Goal: Task Accomplishment & Management: Use online tool/utility

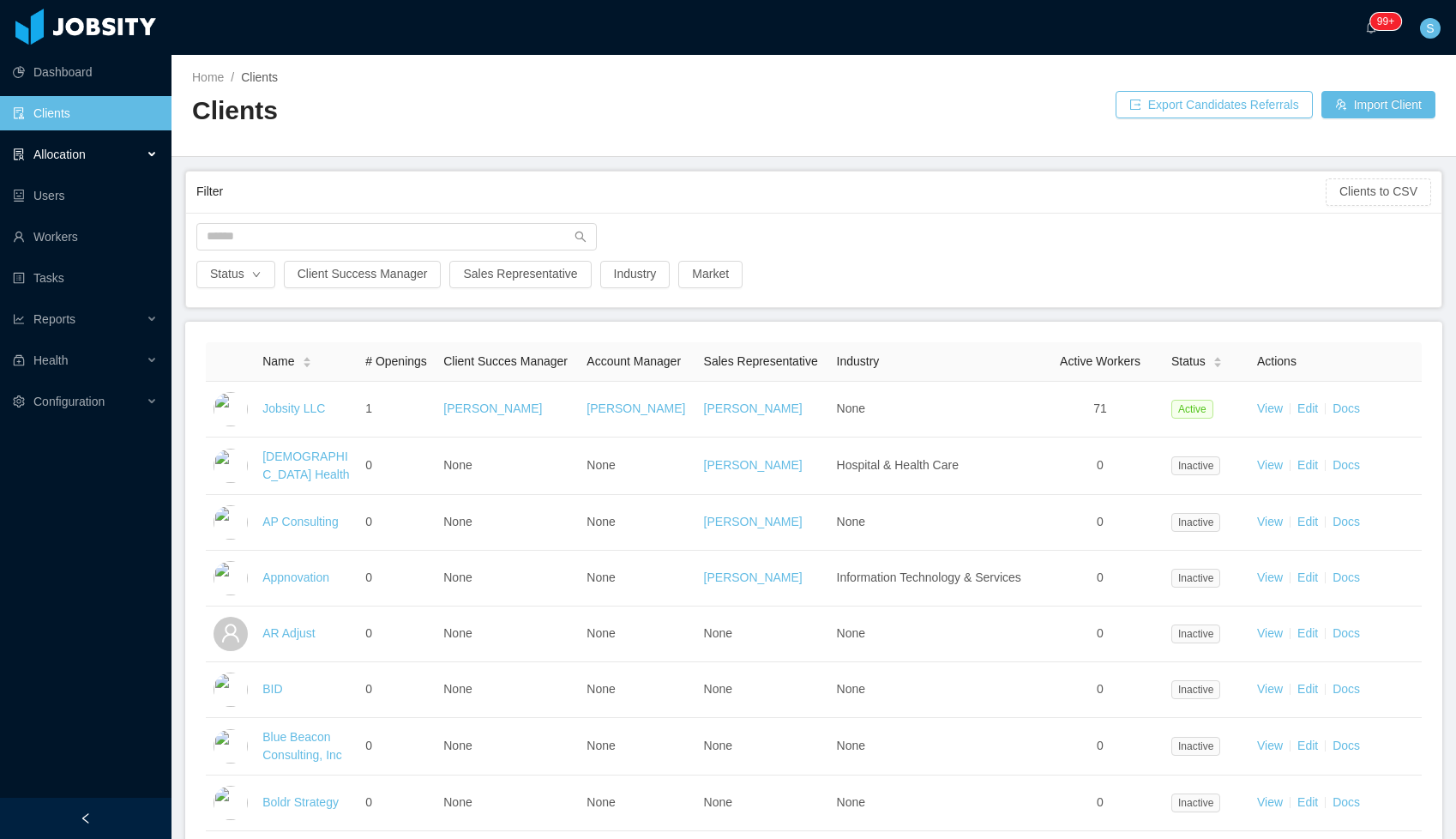
click at [62, 155] on span "Allocation" at bounding box center [59, 154] width 52 height 14
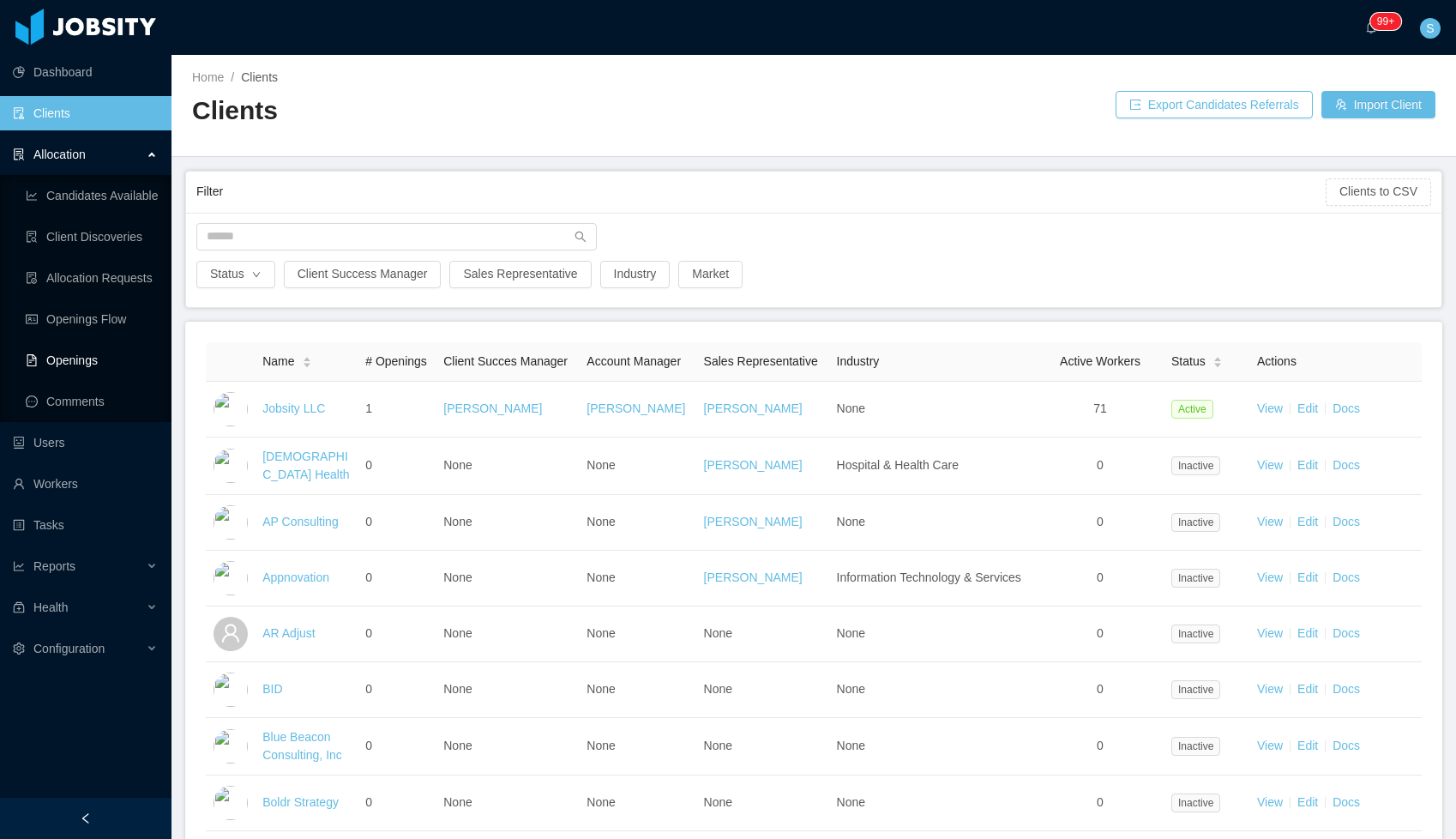
click at [72, 358] on link "Openings" at bounding box center [91, 359] width 132 height 34
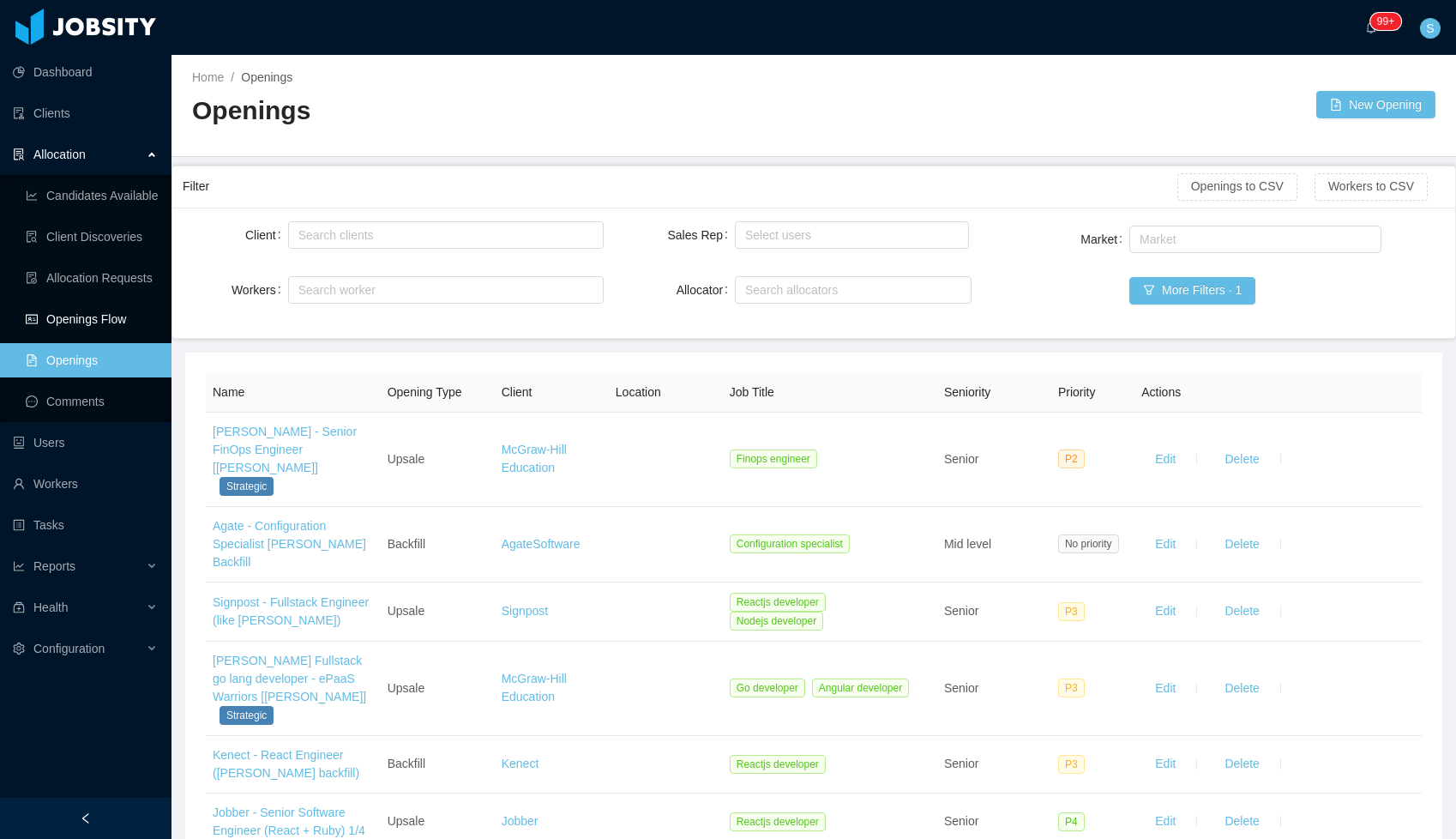
click at [56, 311] on link "Openings Flow" at bounding box center [91, 319] width 132 height 34
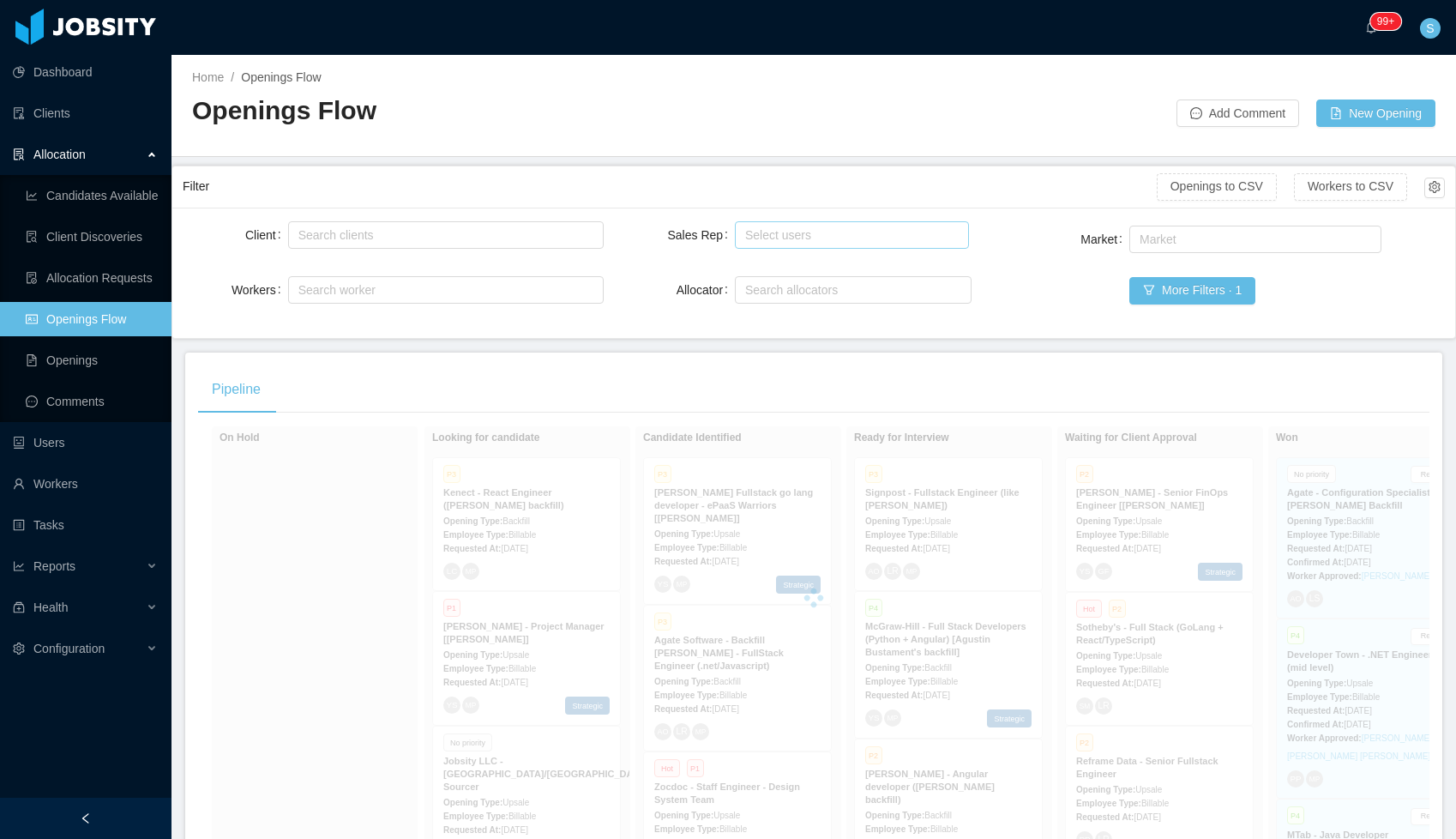
click at [816, 234] on div "Select users" at bounding box center [848, 235] width 206 height 17
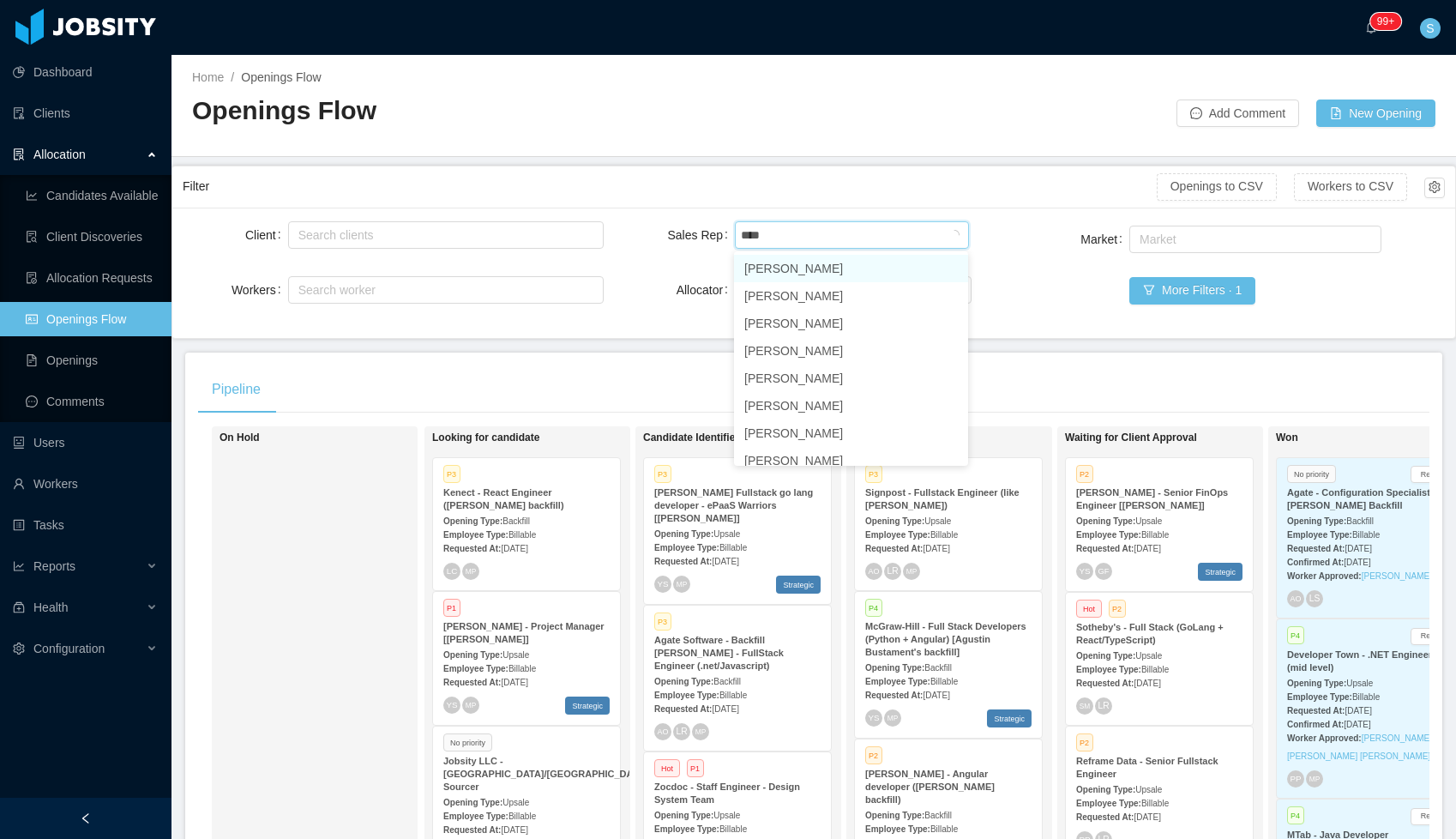
type input "*****"
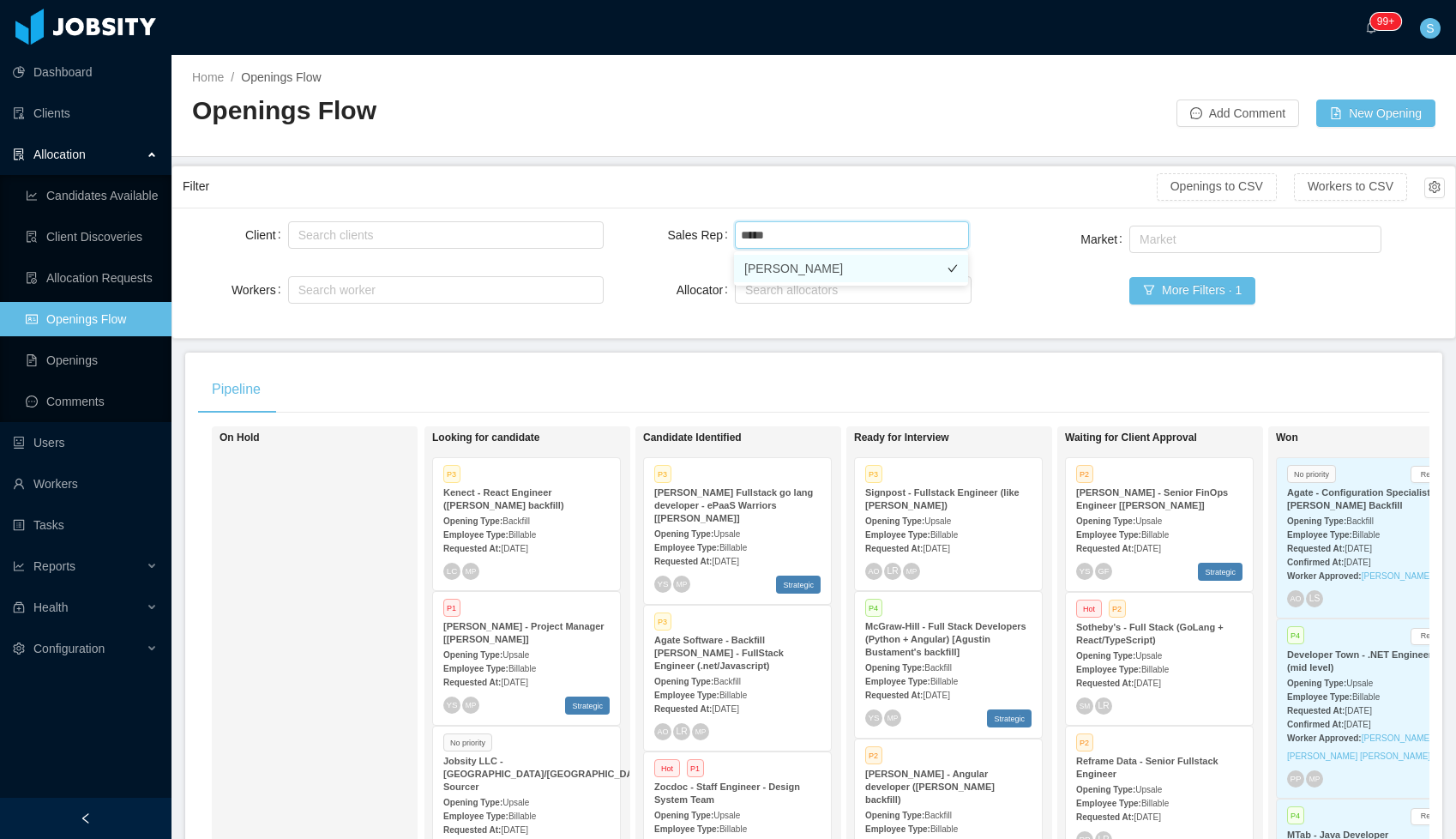
click at [810, 260] on li "[PERSON_NAME]" at bounding box center [851, 268] width 234 height 27
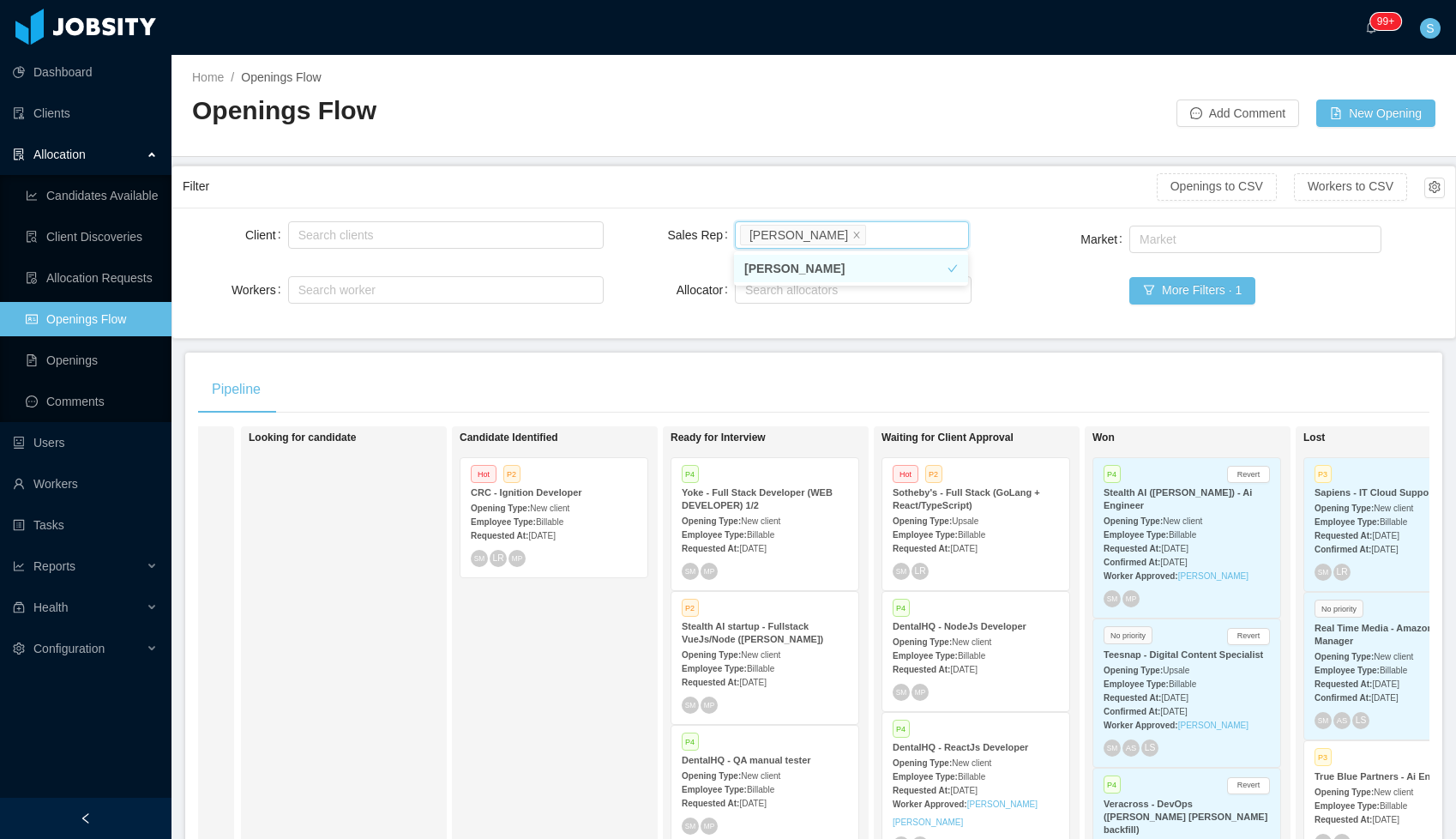
scroll to position [184, 0]
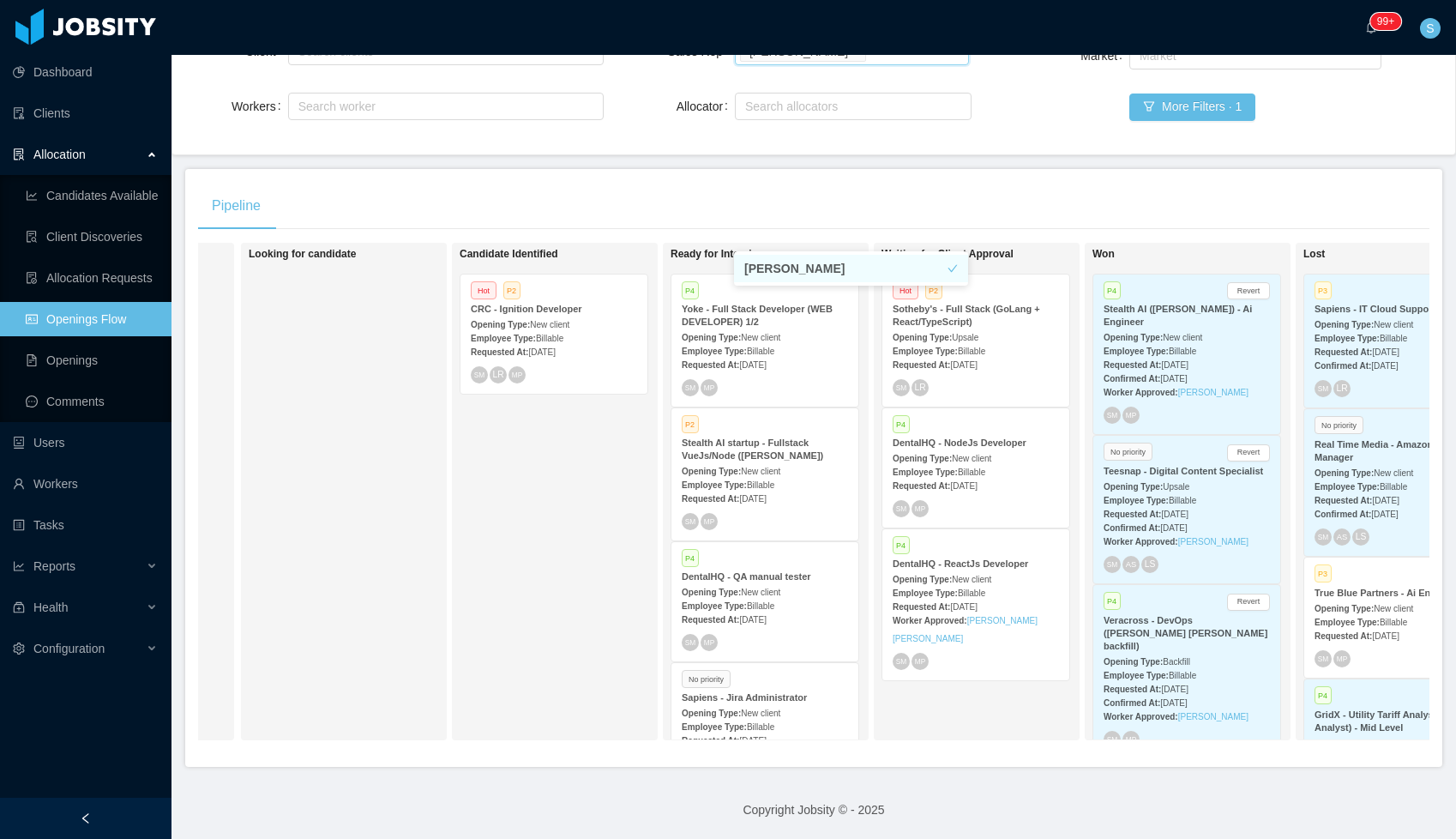
click at [967, 622] on strong "Worker Approved:" at bounding box center [930, 621] width 75 height 10
click at [967, 605] on span "[DATE]" at bounding box center [963, 607] width 26 height 10
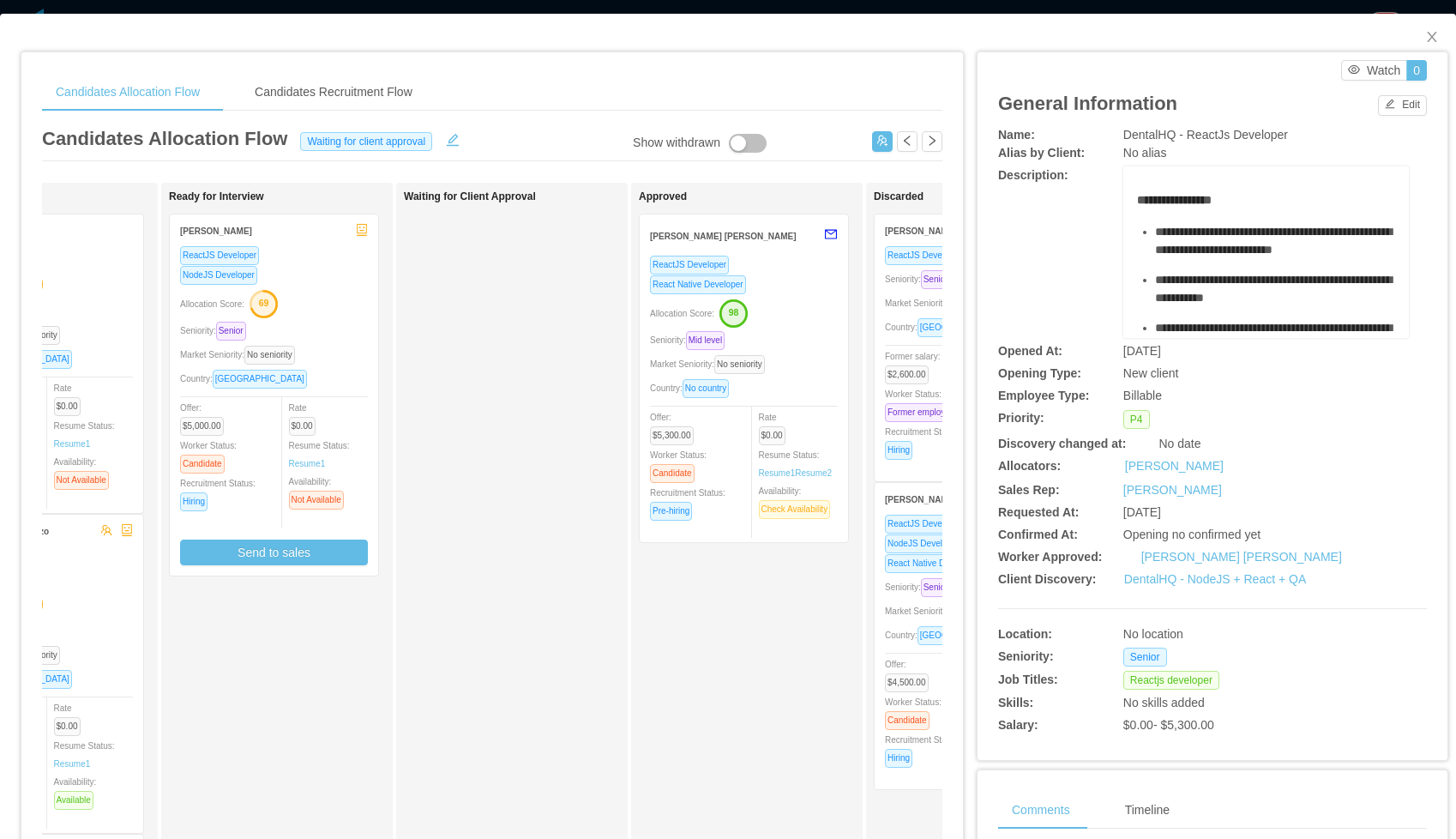
scroll to position [0, 597]
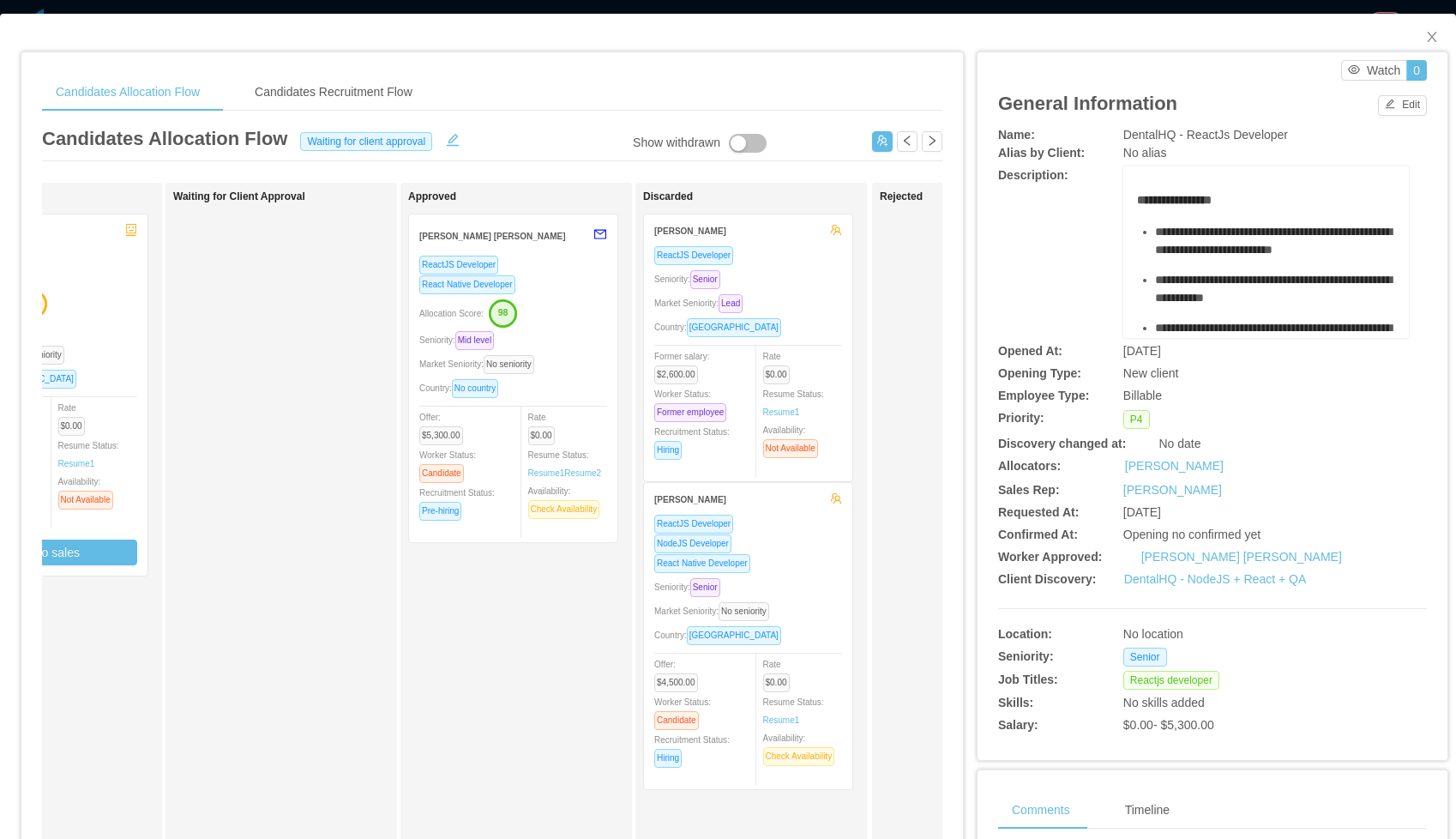
click at [577, 280] on div "React Native Developer" at bounding box center [513, 285] width 187 height 19
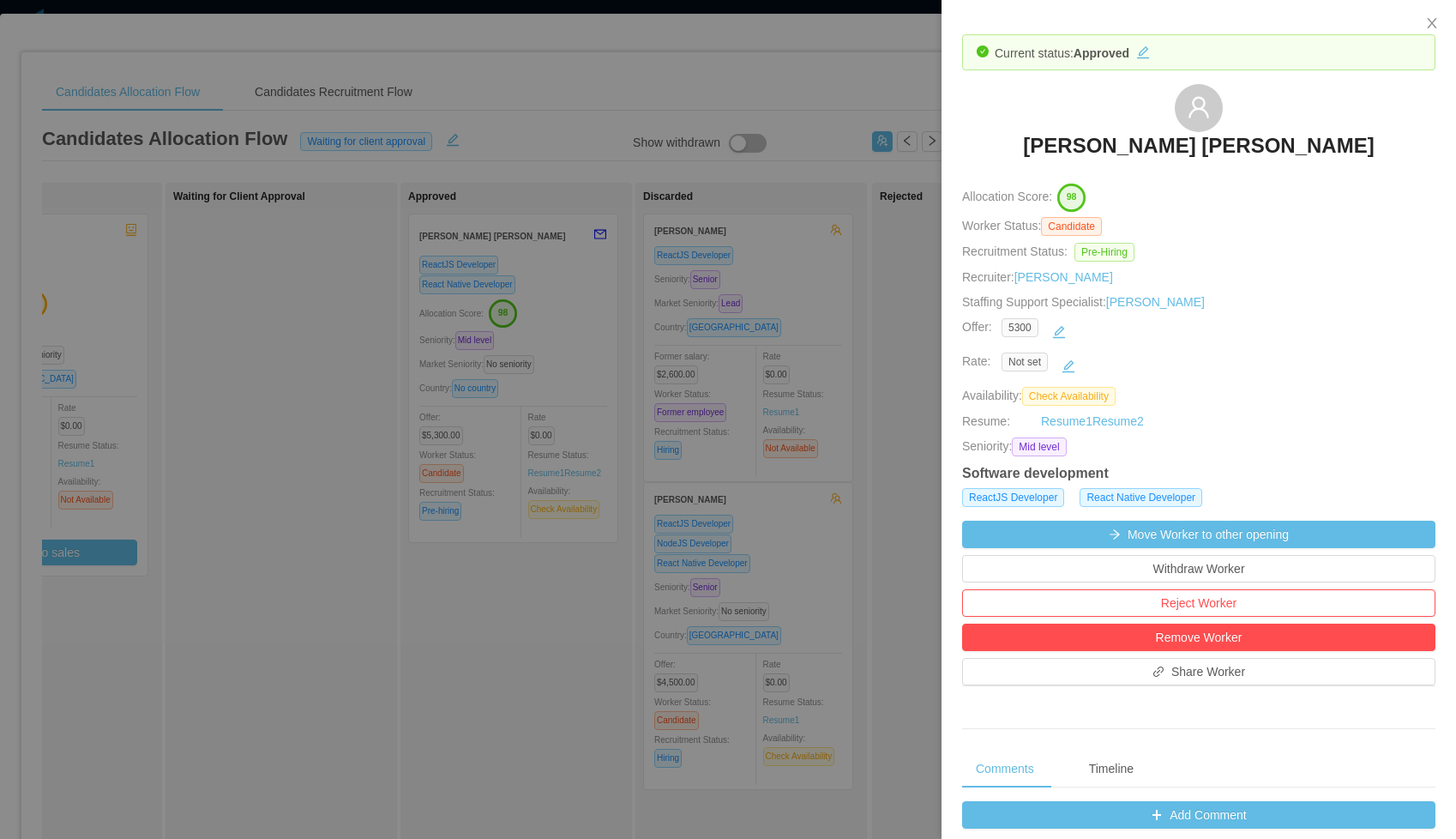
scroll to position [539, 0]
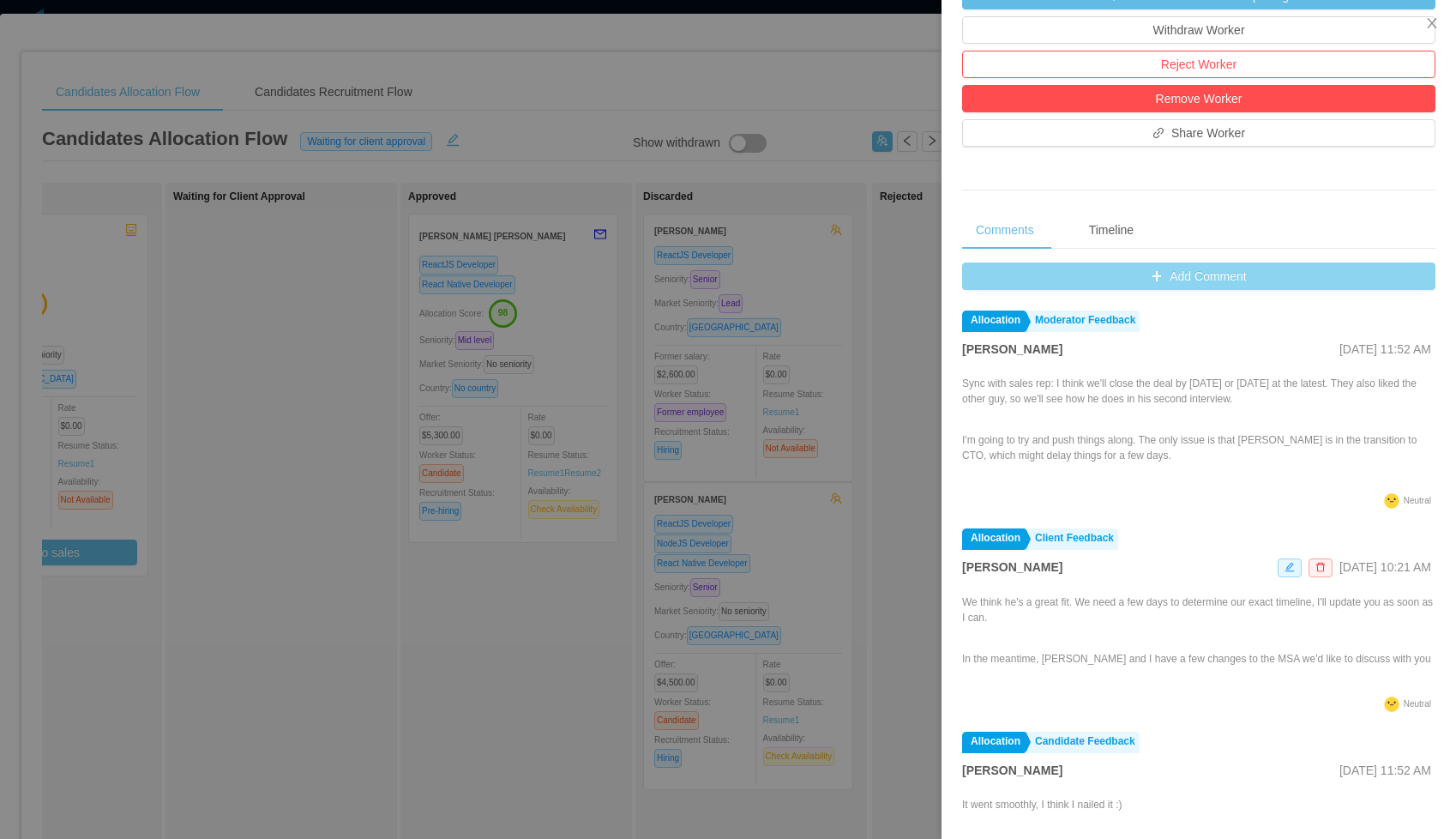
click at [1125, 276] on button "Add Comment" at bounding box center [1199, 276] width 473 height 27
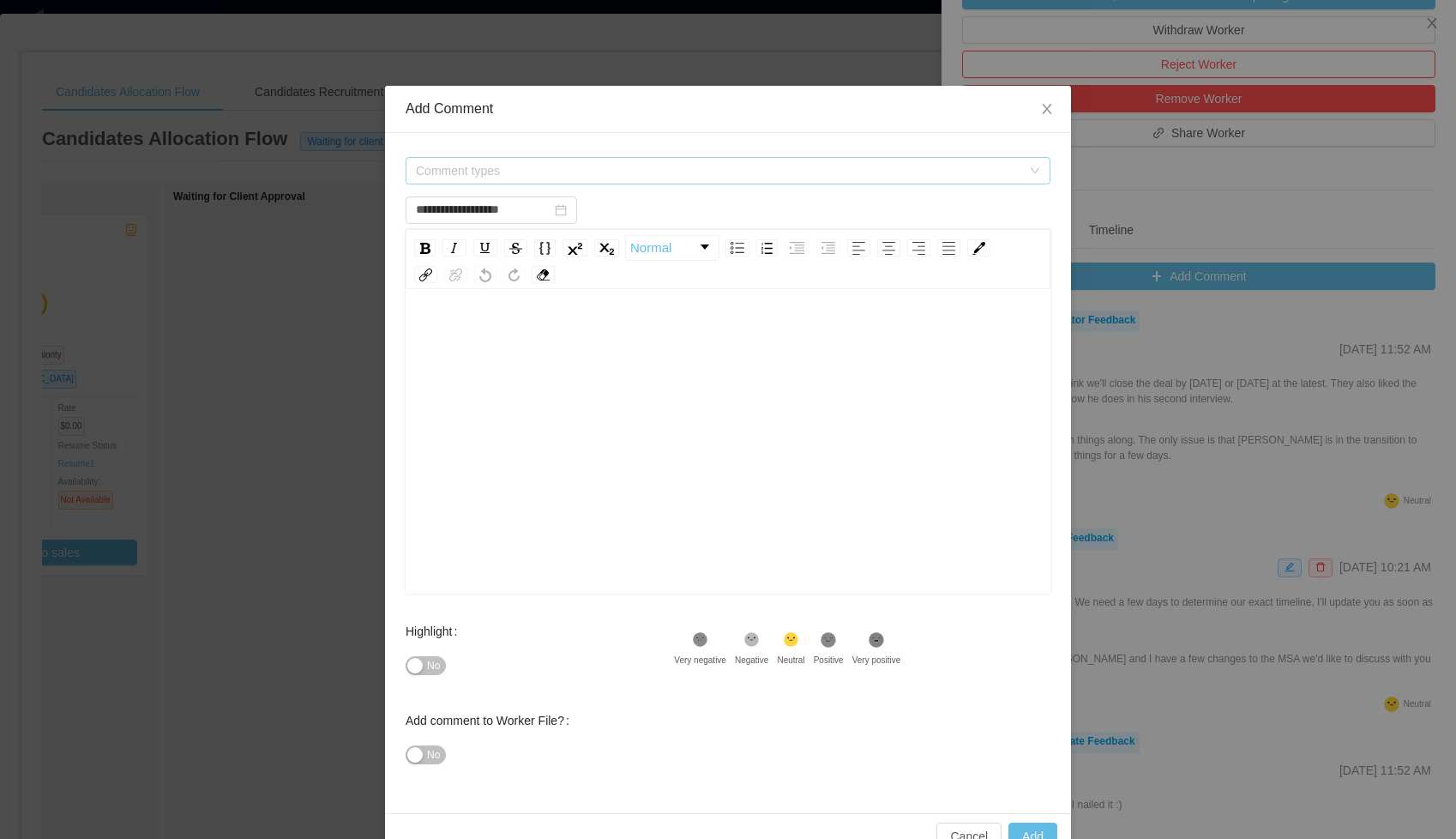
click at [485, 172] on span "Comment types" at bounding box center [718, 171] width 605 height 17
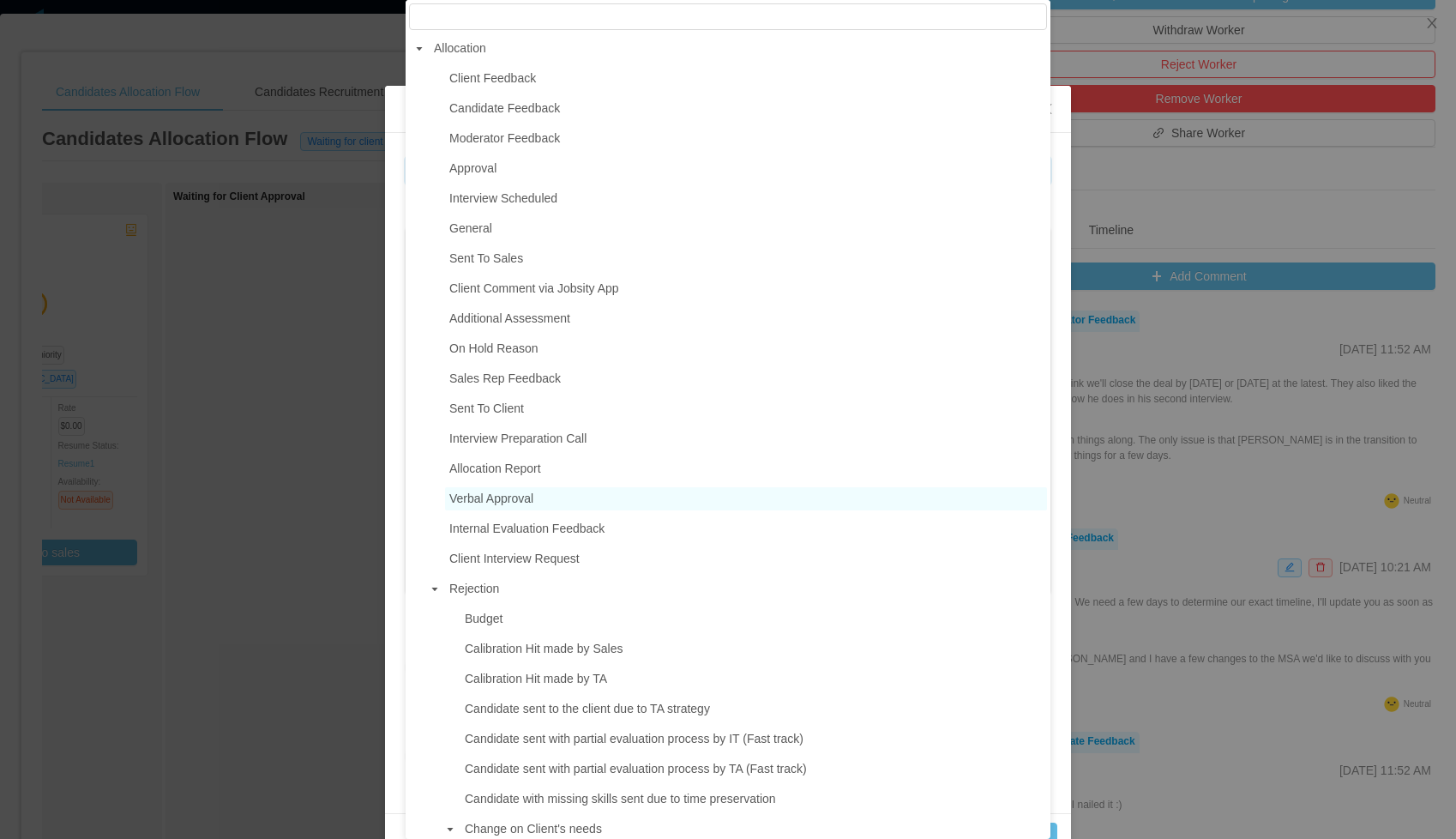
click at [503, 495] on span "Verbal Approval" at bounding box center [491, 498] width 85 height 14
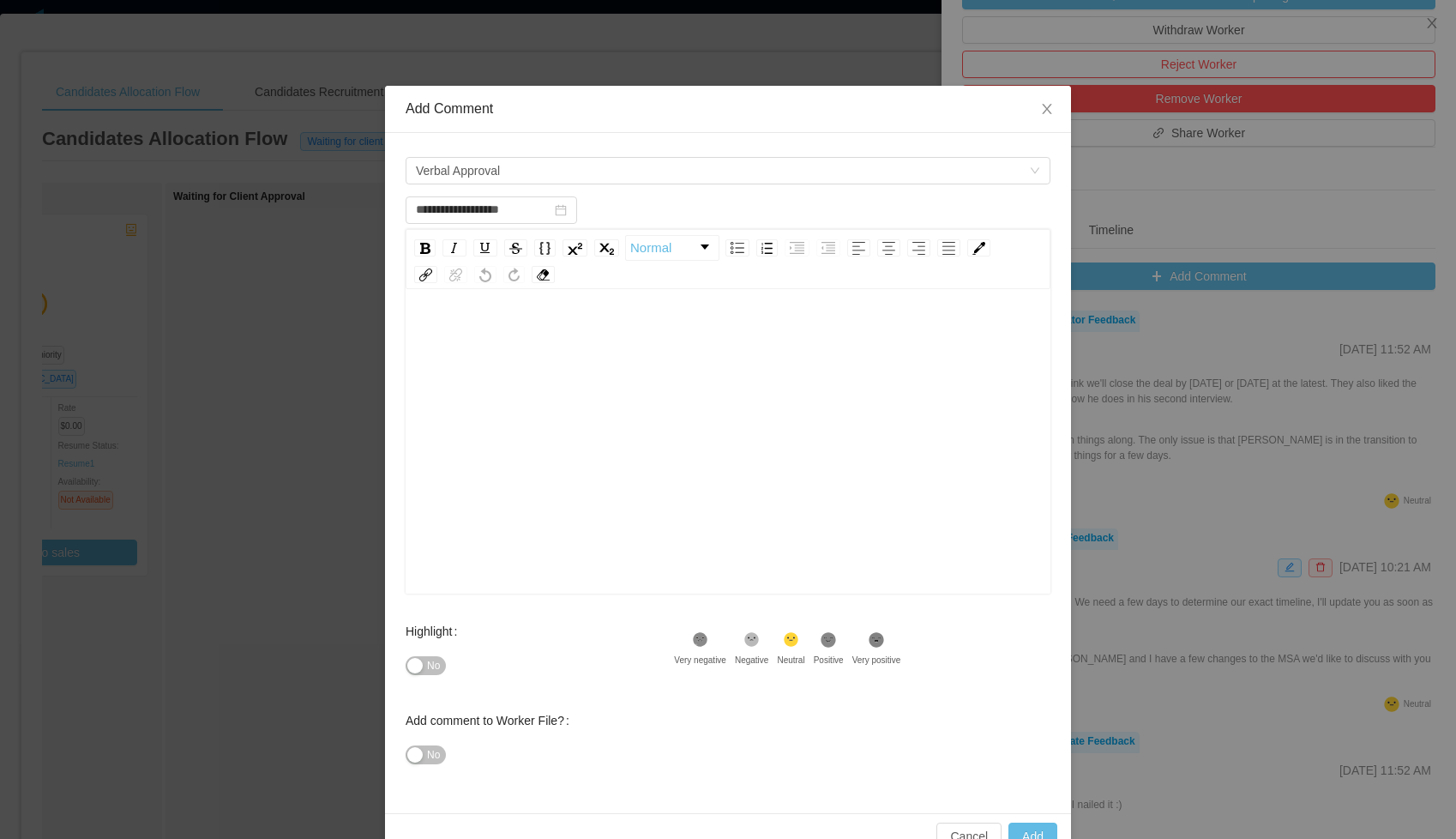
click at [472, 315] on div "rdw-wrapper" at bounding box center [728, 443] width 645 height 300
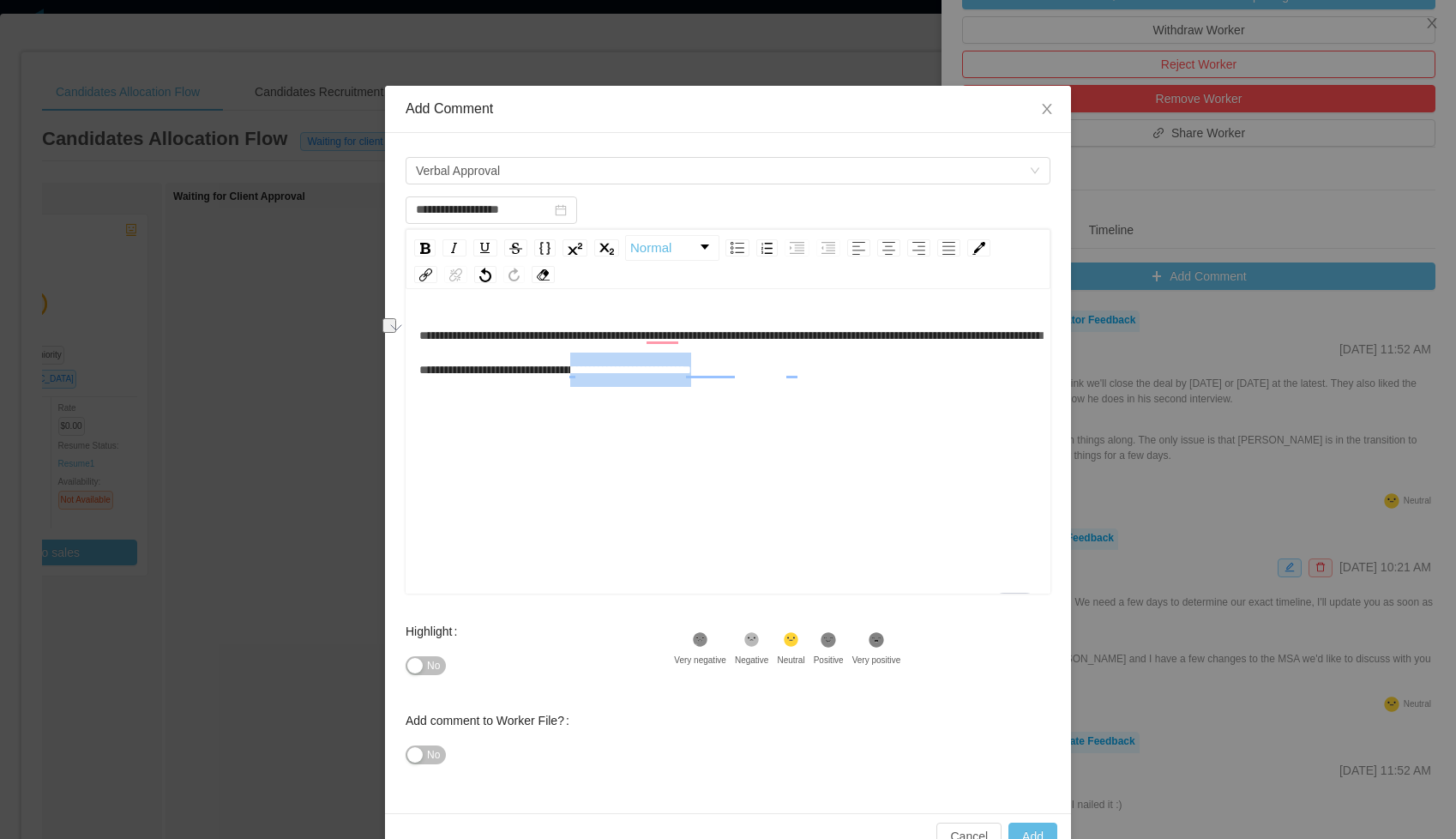
drag, startPoint x: 982, startPoint y: 369, endPoint x: 825, endPoint y: 368, distance: 157.0
click at [825, 368] on div "**********" at bounding box center [728, 352] width 619 height 69
click at [1045, 830] on button "Add" at bounding box center [1033, 836] width 49 height 27
type input "**********"
